Goal: Transaction & Acquisition: Download file/media

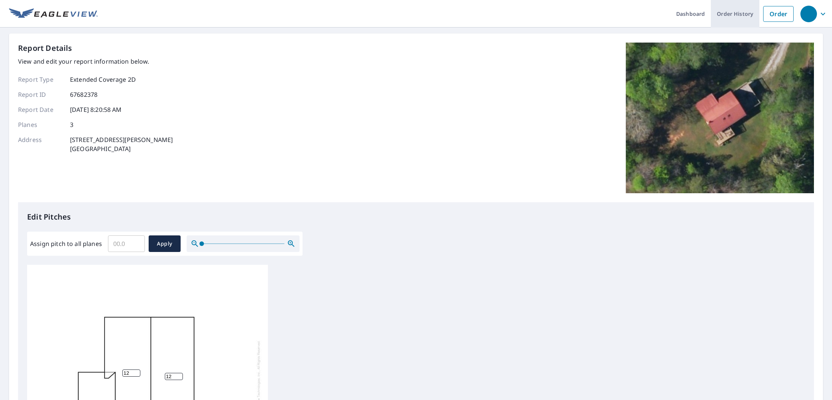
click at [734, 16] on link "Order History" at bounding box center [735, 13] width 49 height 27
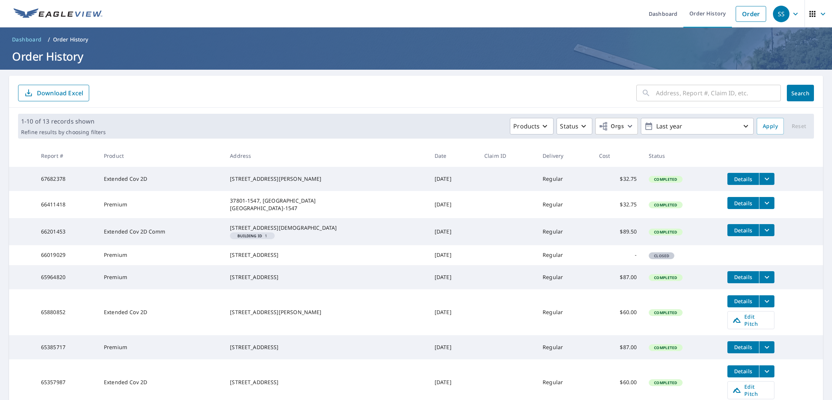
click at [742, 179] on span "Details" at bounding box center [743, 178] width 23 height 7
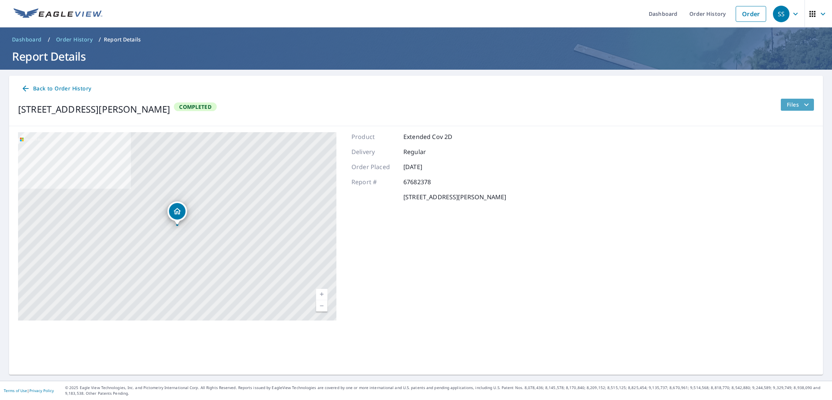
click at [798, 107] on span "Files" at bounding box center [799, 104] width 24 height 9
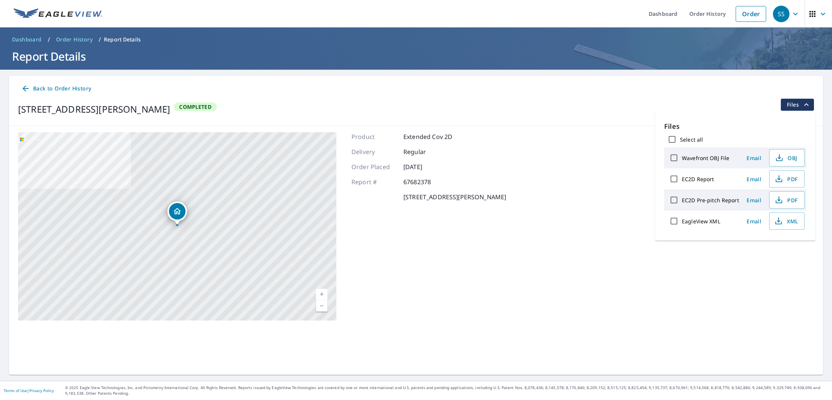
click at [570, 157] on div "1380 Reagan Valley Rd Tellico Plains, TN 37385 Aerial Road A standard road map …" at bounding box center [416, 226] width 814 height 200
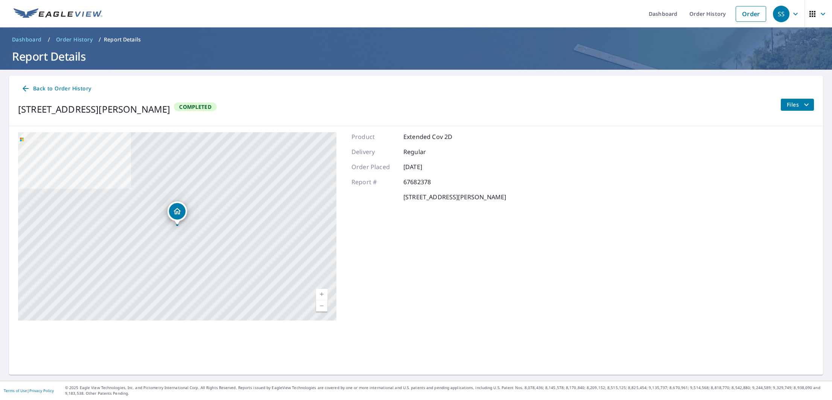
click at [49, 88] on span "Back to Order History" at bounding box center [56, 88] width 70 height 9
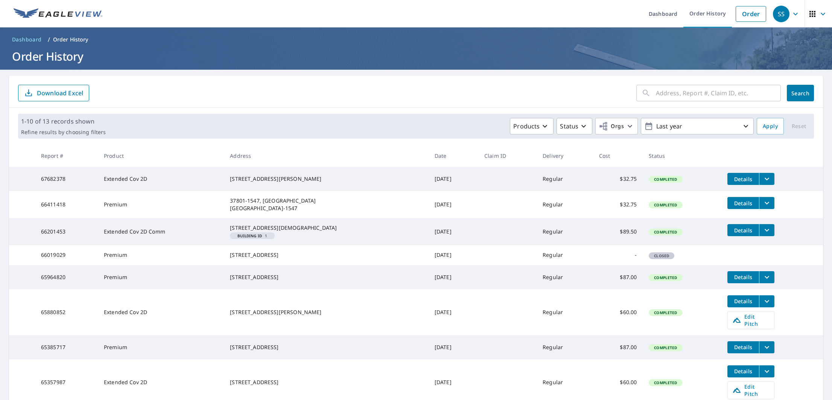
click at [762, 178] on icon "filesDropdownBtn-67682378" at bounding box center [766, 178] width 9 height 9
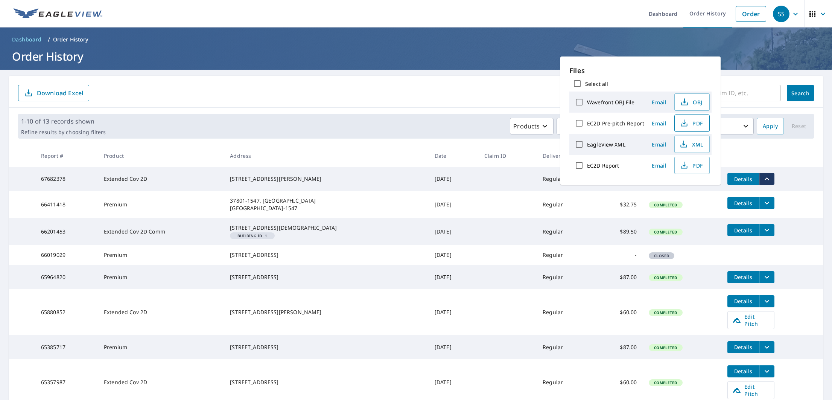
click at [695, 124] on span "PDF" at bounding box center [691, 123] width 24 height 9
